Goal: Task Accomplishment & Management: Use online tool/utility

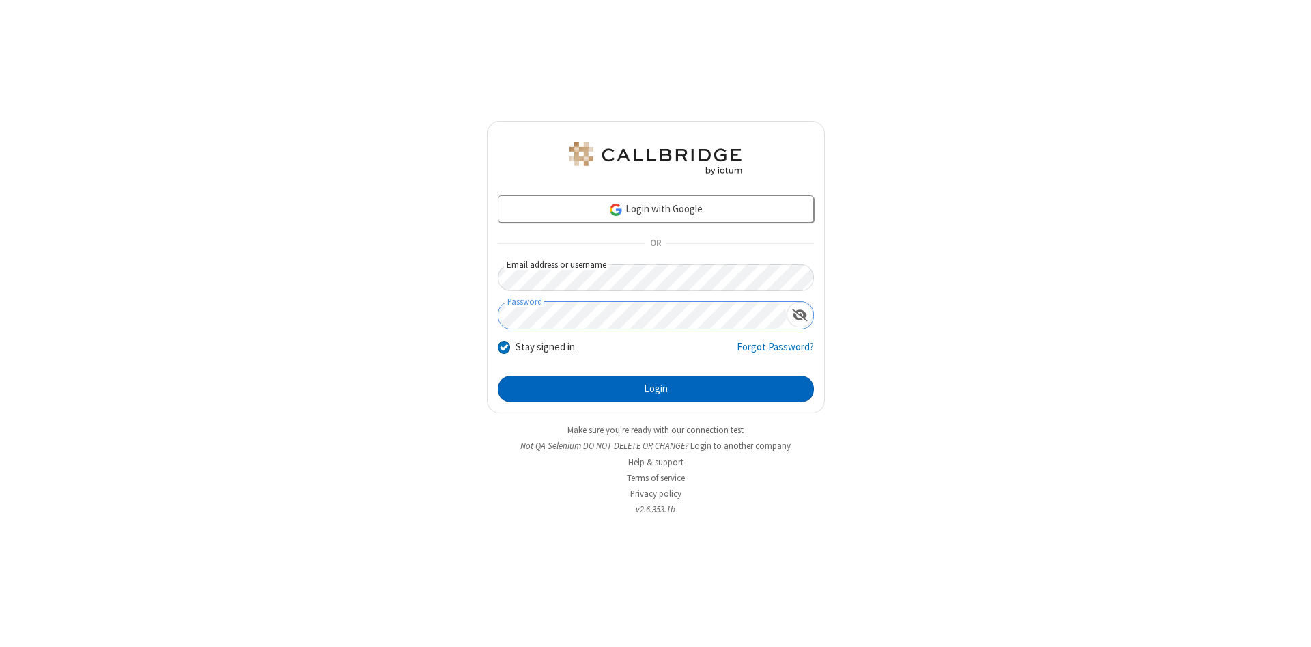
click at [656, 389] on button "Login" at bounding box center [656, 389] width 316 height 27
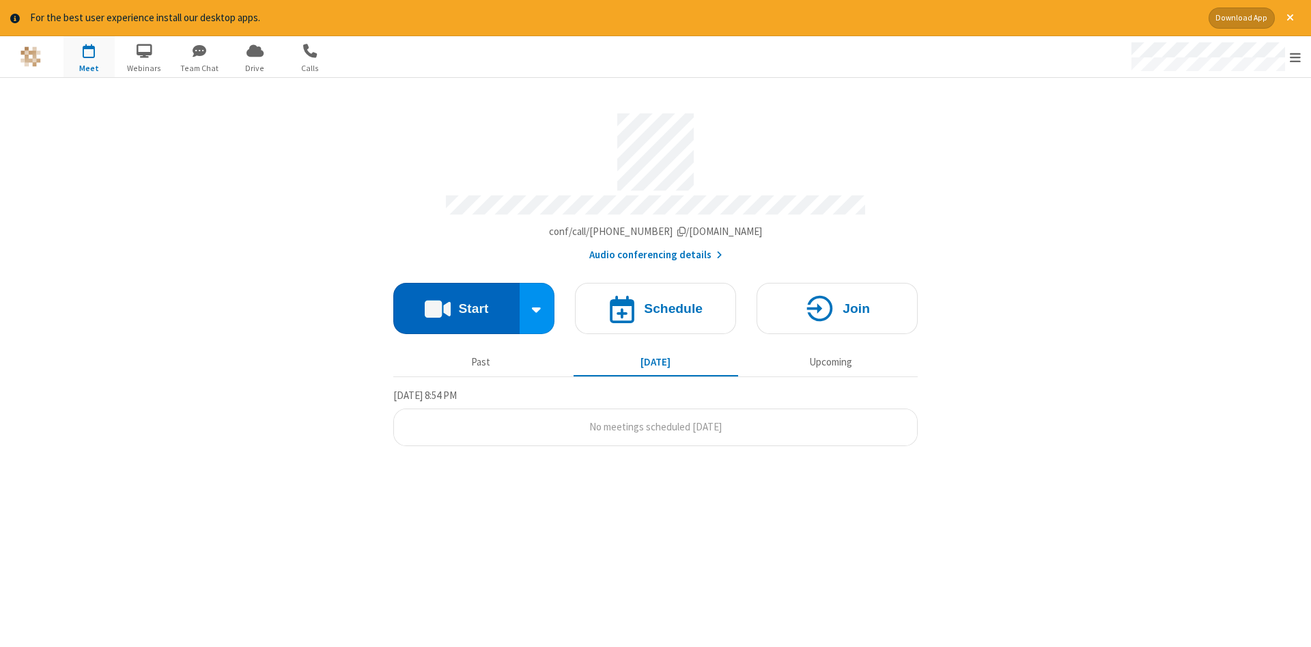
click at [456, 303] on button "Start" at bounding box center [456, 308] width 126 height 51
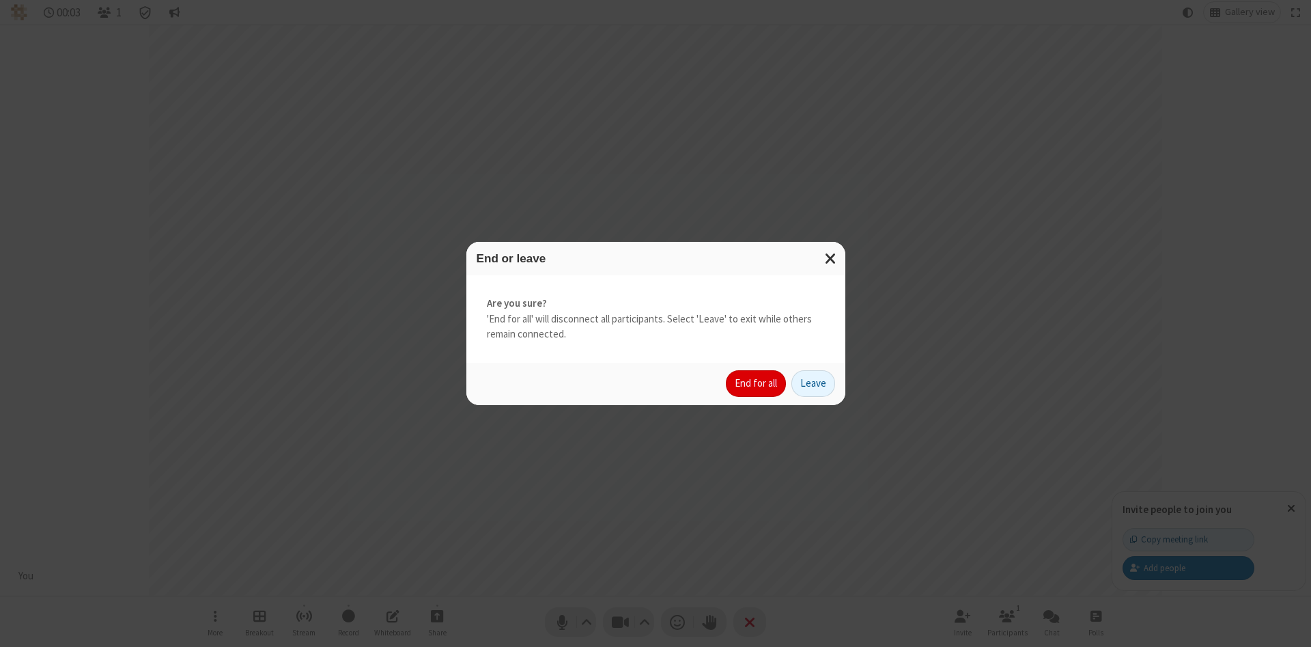
click at [757, 383] on button "End for all" at bounding box center [756, 383] width 60 height 27
